Goal: Go to known website: Go to known website

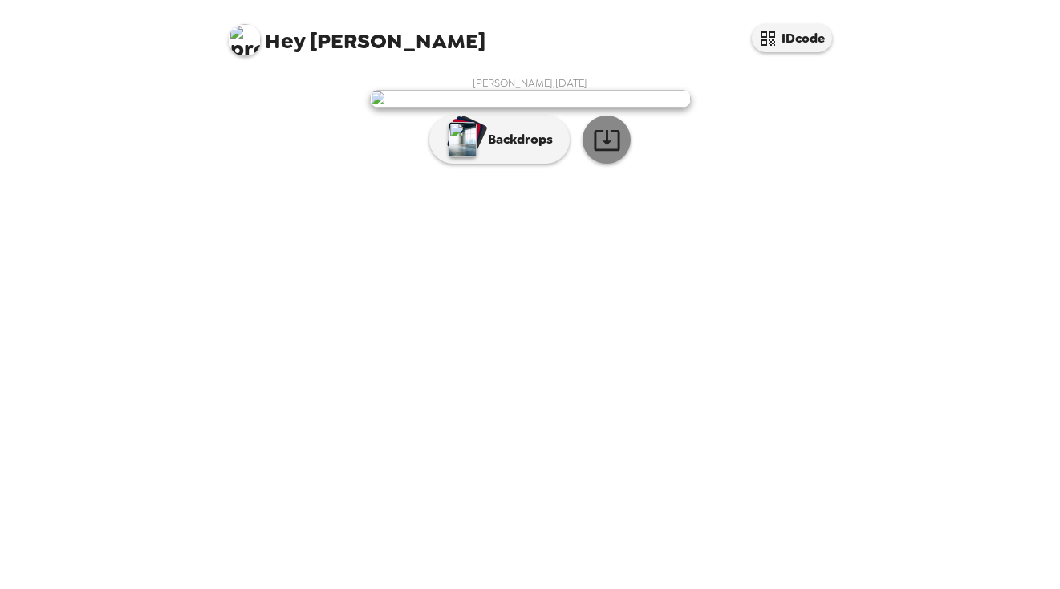
click at [621, 164] on button "button" at bounding box center [607, 140] width 48 height 48
